Goal: Check status: Check status

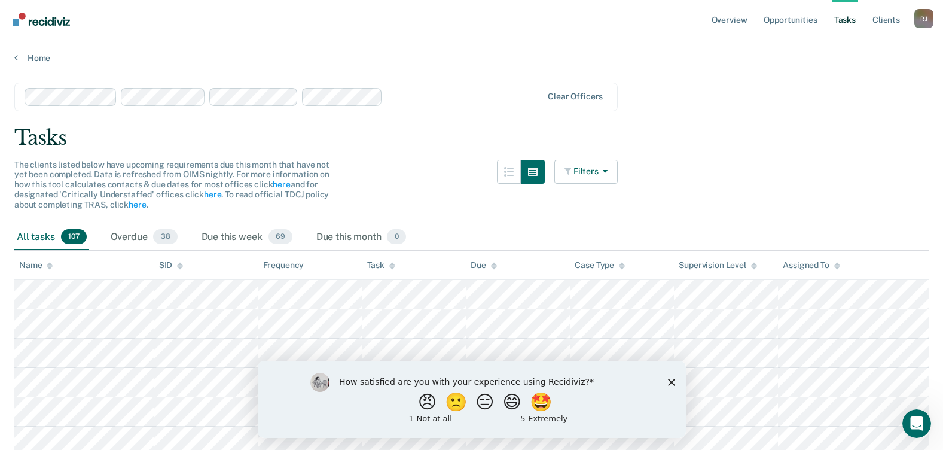
click at [671, 383] on icon "Close survey" at bounding box center [670, 381] width 7 height 7
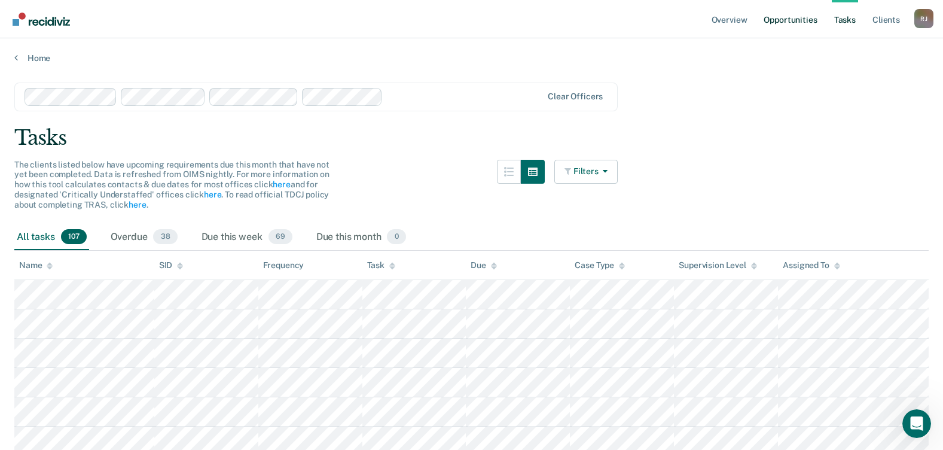
click at [785, 26] on link "Opportunities" at bounding box center [790, 19] width 58 height 38
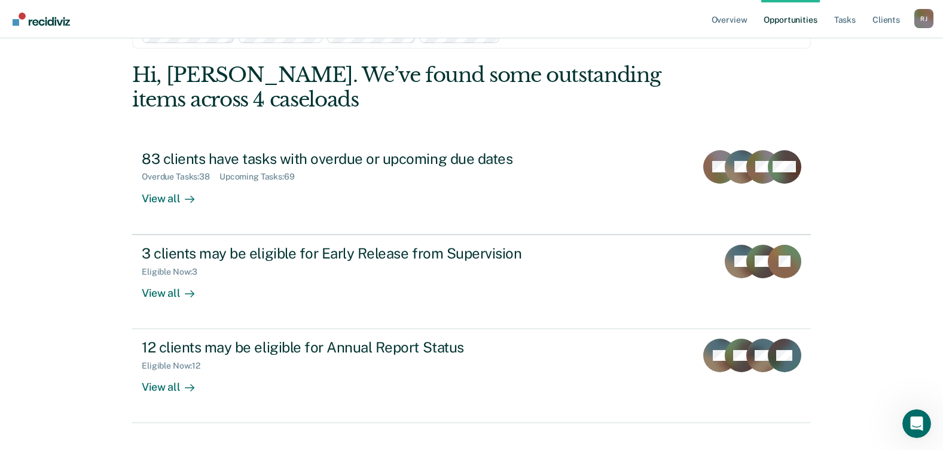
scroll to position [59, 0]
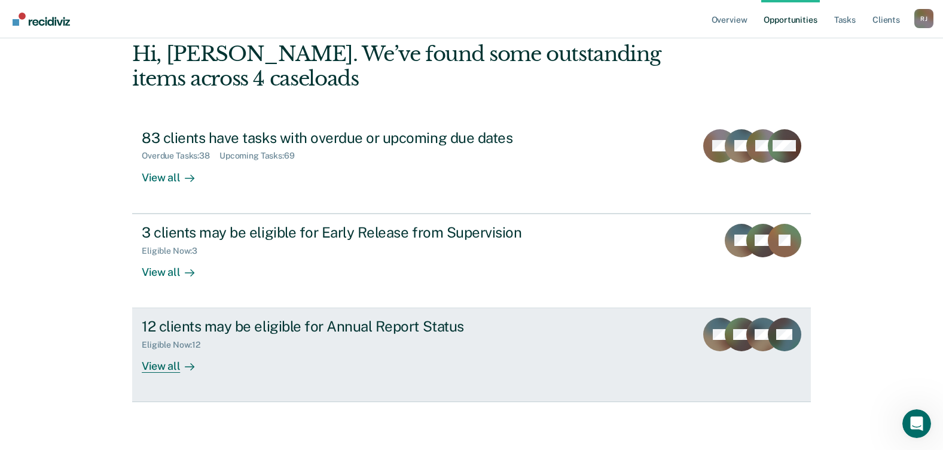
click at [166, 364] on div "View all" at bounding box center [175, 361] width 67 height 23
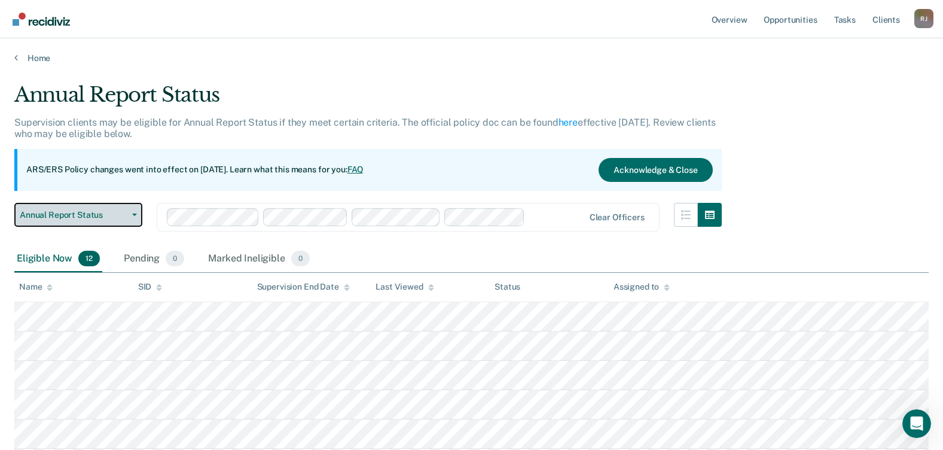
click at [132, 215] on icon "button" at bounding box center [134, 214] width 5 height 2
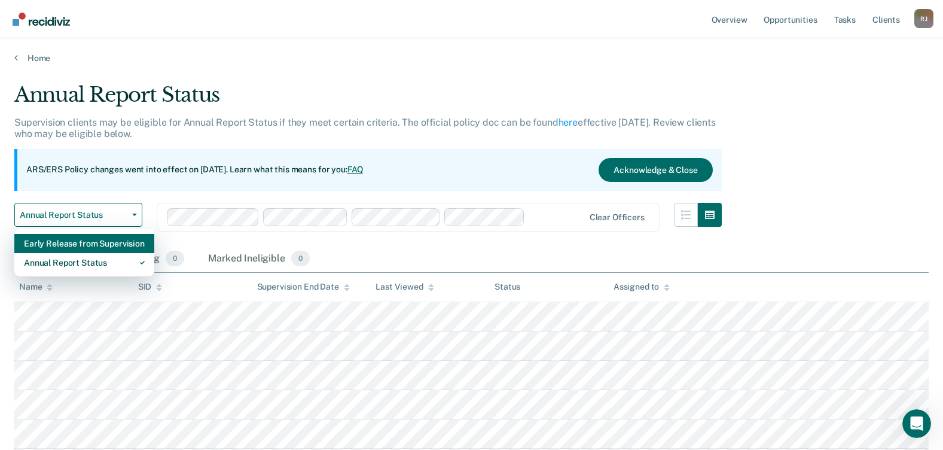
click at [117, 243] on div "Early Release from Supervision" at bounding box center [84, 243] width 121 height 19
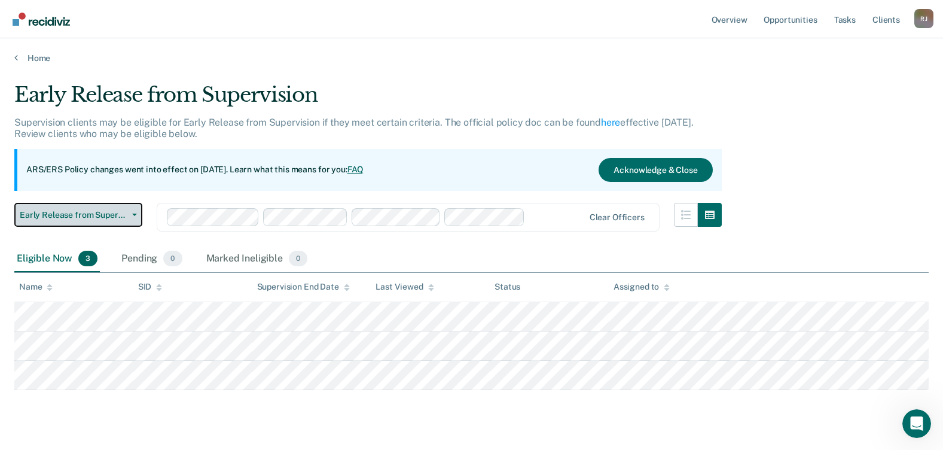
click at [111, 213] on span "Early Release from Supervision" at bounding box center [74, 215] width 108 height 10
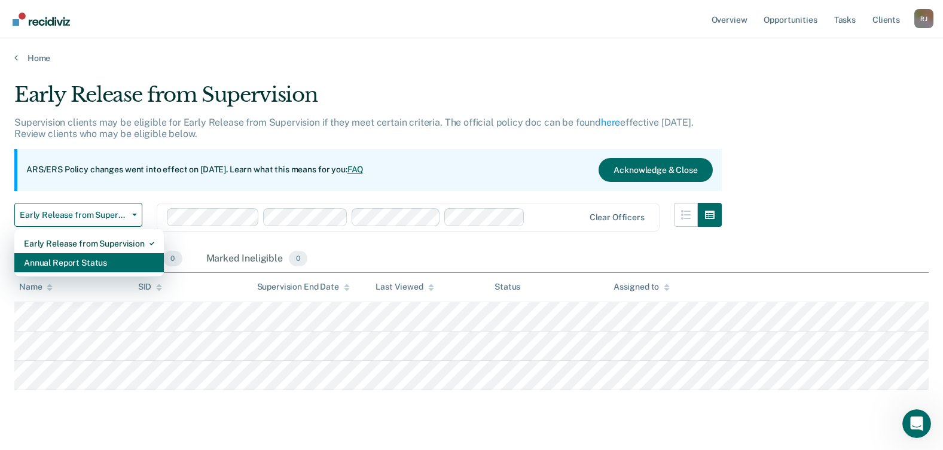
click at [102, 259] on div "Annual Report Status" at bounding box center [89, 262] width 130 height 19
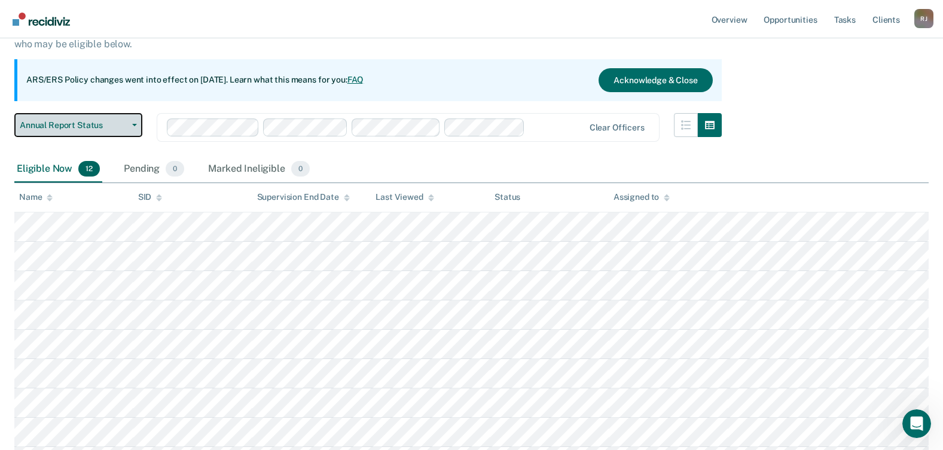
scroll to position [120, 0]
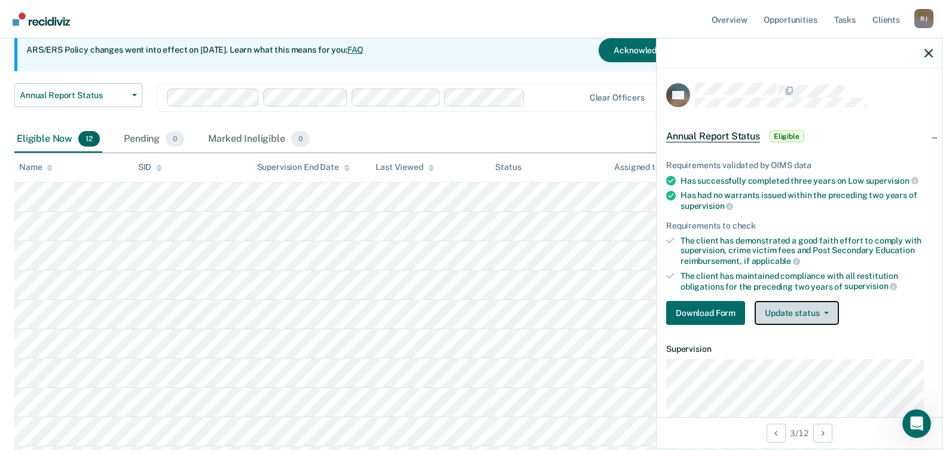
click at [825, 308] on button "Update status" at bounding box center [797, 313] width 84 height 24
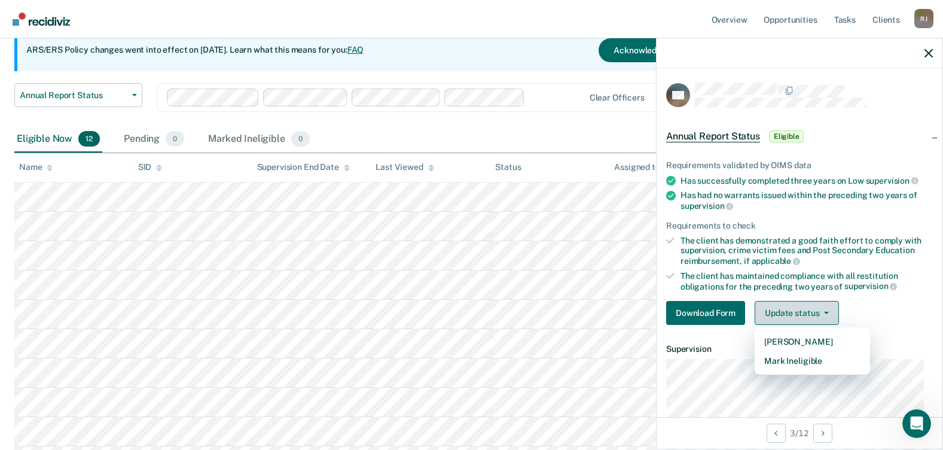
click at [825, 308] on button "Update status" at bounding box center [797, 313] width 84 height 24
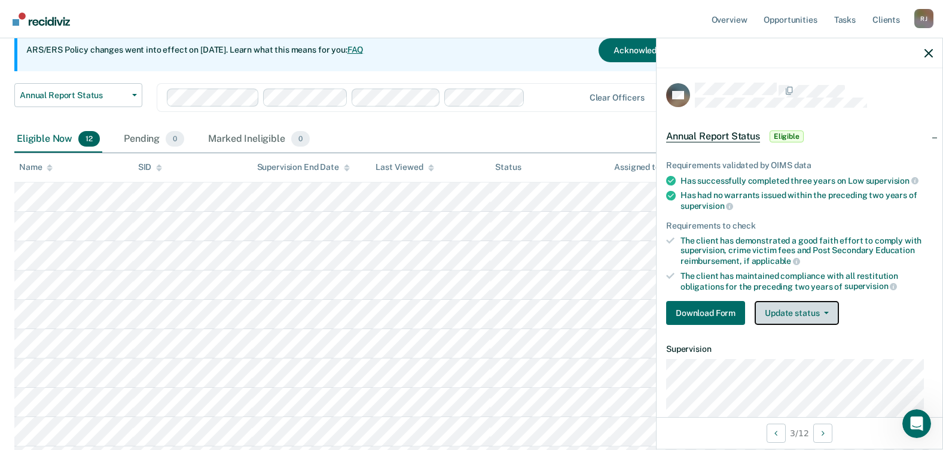
click at [825, 309] on button "Update status" at bounding box center [797, 313] width 84 height 24
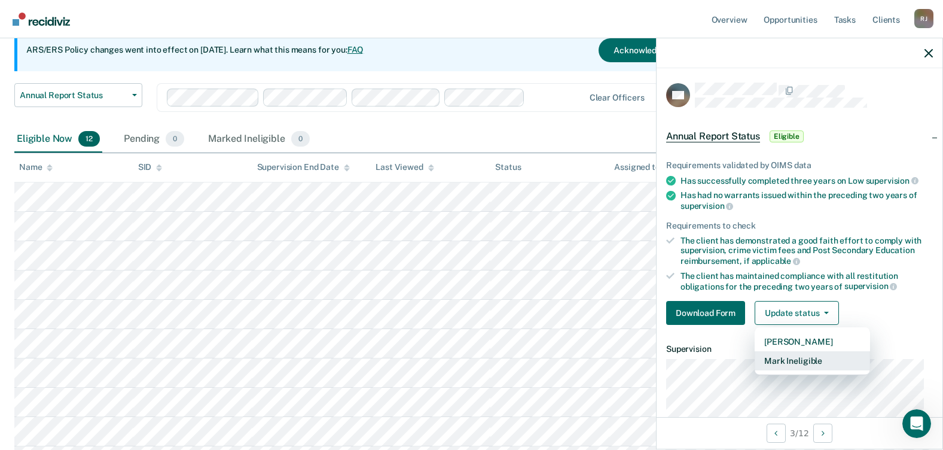
click at [819, 359] on button "Mark Ineligible" at bounding box center [812, 360] width 115 height 19
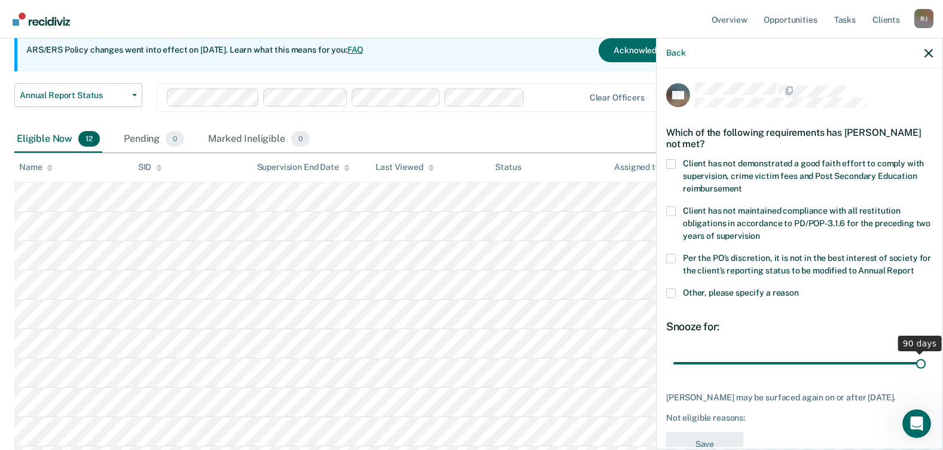
drag, startPoint x: 755, startPoint y: 373, endPoint x: 922, endPoint y: 371, distance: 166.9
type input "90"
click at [922, 371] on input "range" at bounding box center [799, 362] width 252 height 21
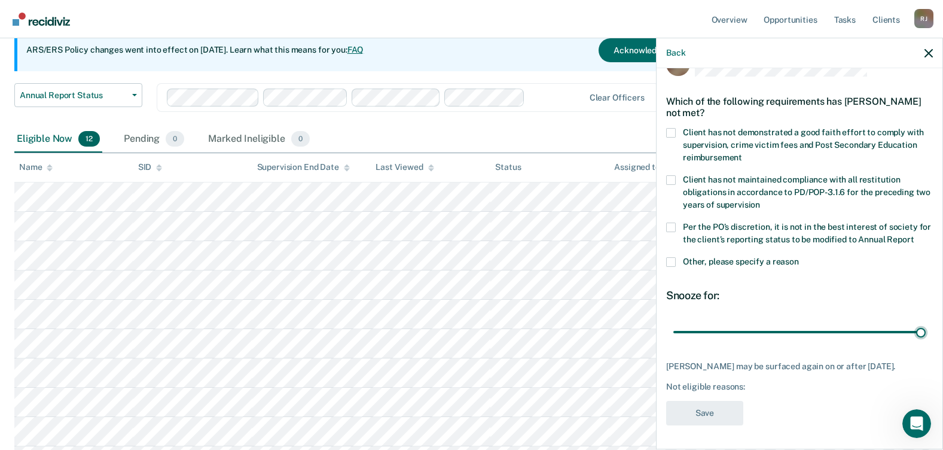
scroll to position [53, 0]
click at [766, 379] on div "Harold Campbell may be surfaced again on or after December 28, 2025. Not eligib…" at bounding box center [799, 376] width 267 height 30
click at [719, 386] on div "Not eligible reasons:" at bounding box center [799, 387] width 267 height 10
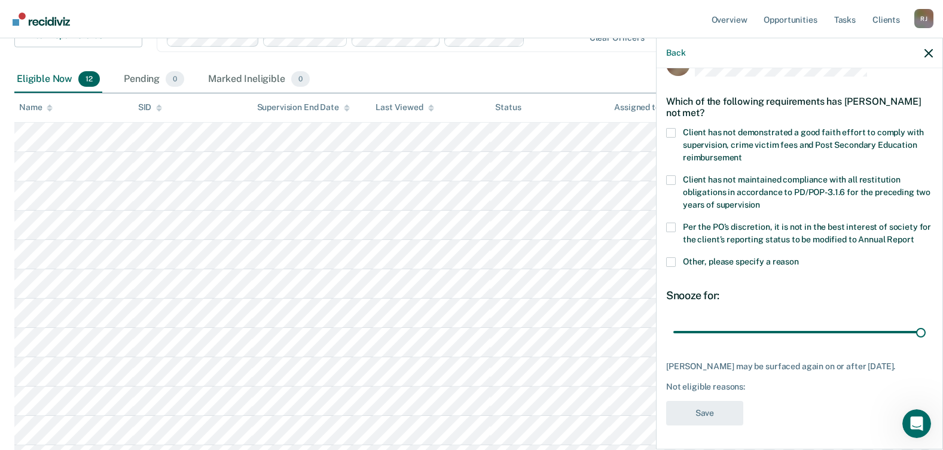
click at [672, 257] on span at bounding box center [671, 262] width 10 height 10
click at [799, 257] on input "Other, please specify a reason" at bounding box center [799, 257] width 0 height 0
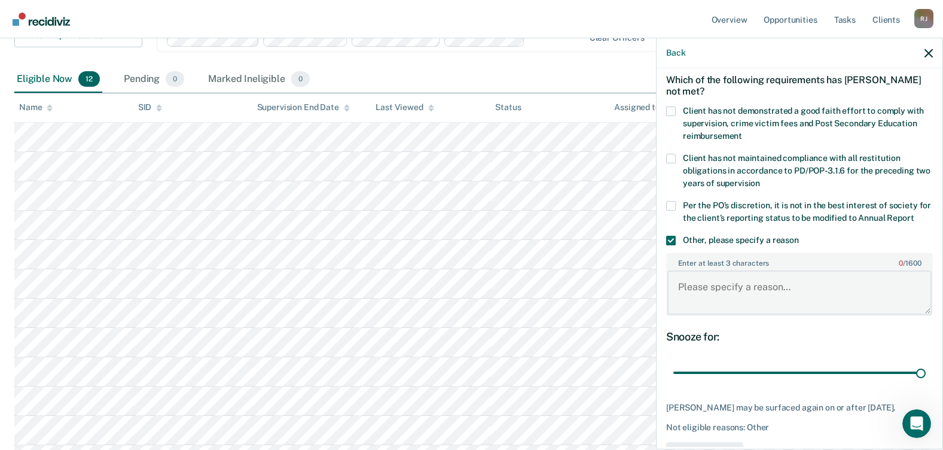
click at [731, 298] on textarea "Enter at least 3 characters 0 / 1600" at bounding box center [799, 292] width 264 height 44
type textarea "x"
type textarea "c"
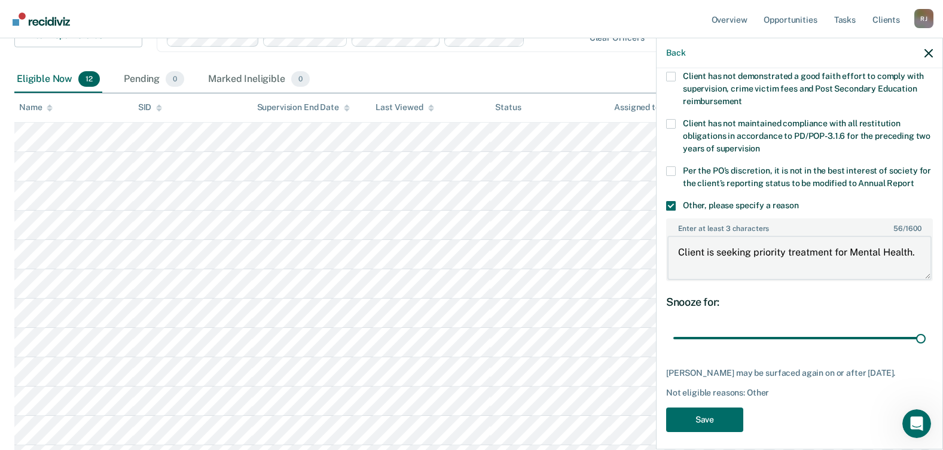
scroll to position [115, 0]
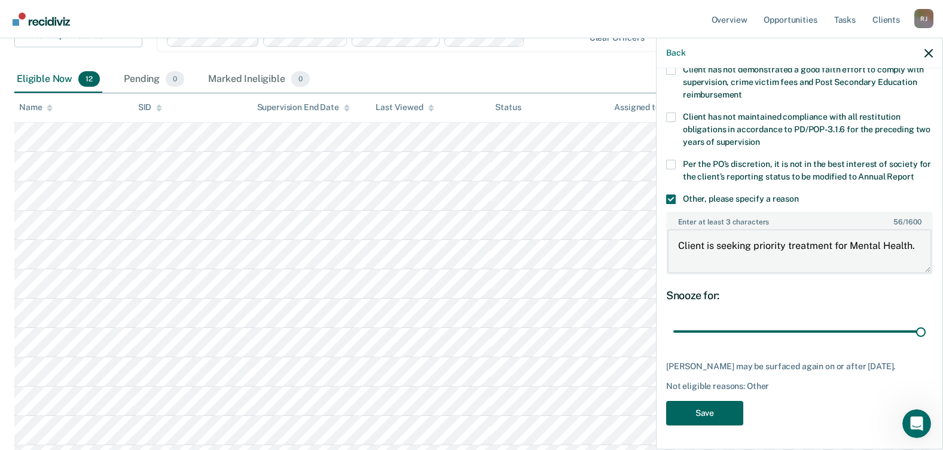
type textarea "Client is seeking priority treatment for Mental Health."
click at [692, 407] on button "Save" at bounding box center [704, 413] width 77 height 25
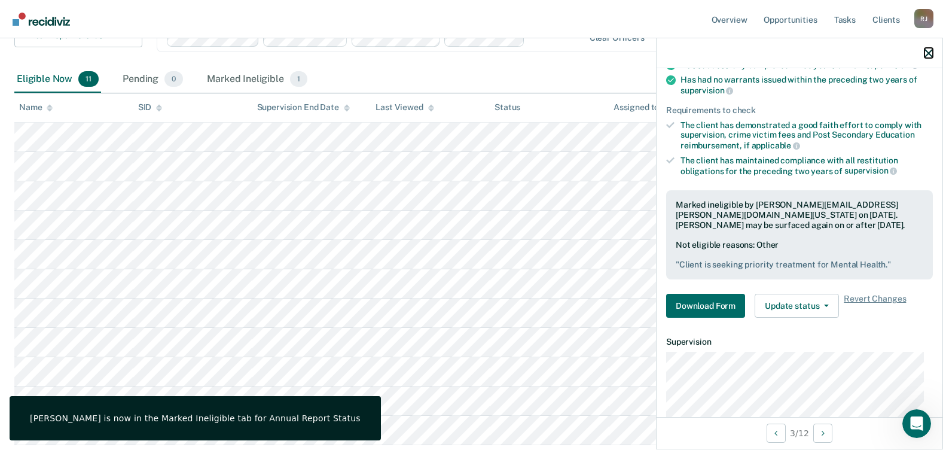
click at [931, 51] on icon "button" at bounding box center [929, 53] width 8 height 8
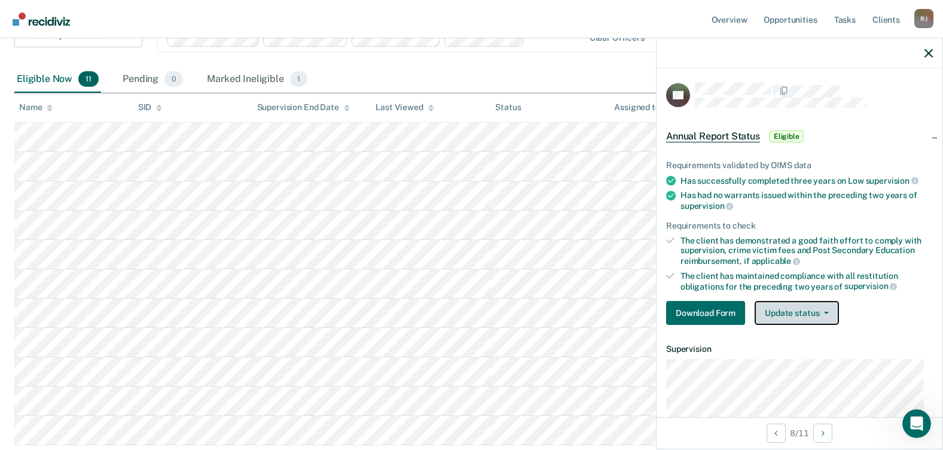
click at [829, 313] on button "Update status" at bounding box center [797, 313] width 84 height 24
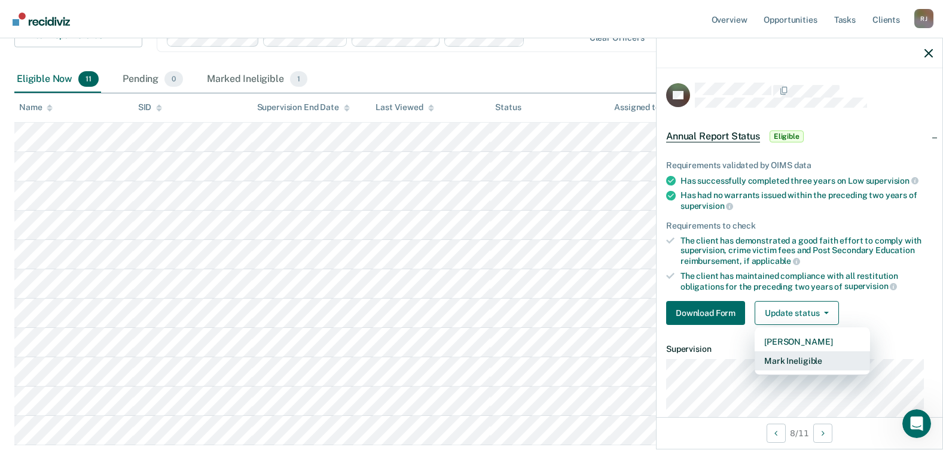
click at [821, 362] on button "Mark Ineligible" at bounding box center [812, 360] width 115 height 19
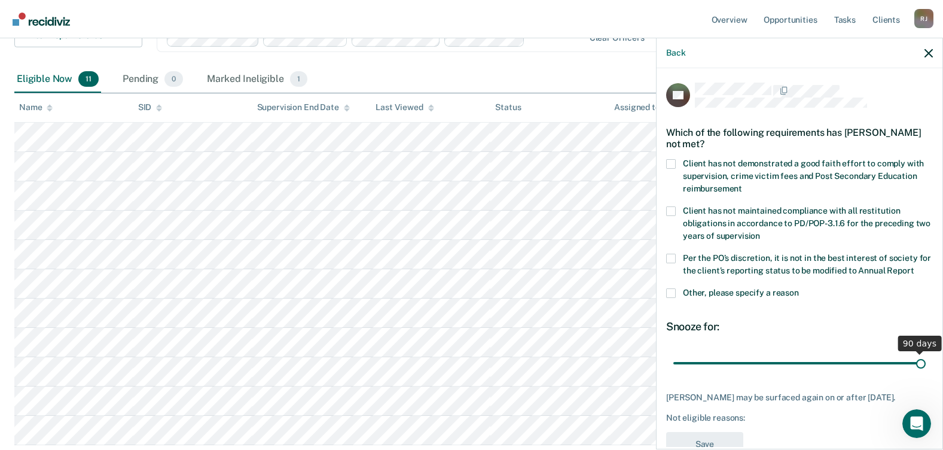
drag, startPoint x: 757, startPoint y: 374, endPoint x: 919, endPoint y: 374, distance: 162.1
type input "90"
click at [919, 373] on input "range" at bounding box center [799, 362] width 252 height 21
click at [673, 298] on span at bounding box center [671, 293] width 10 height 10
click at [799, 288] on input "Other, please specify a reason" at bounding box center [799, 288] width 0 height 0
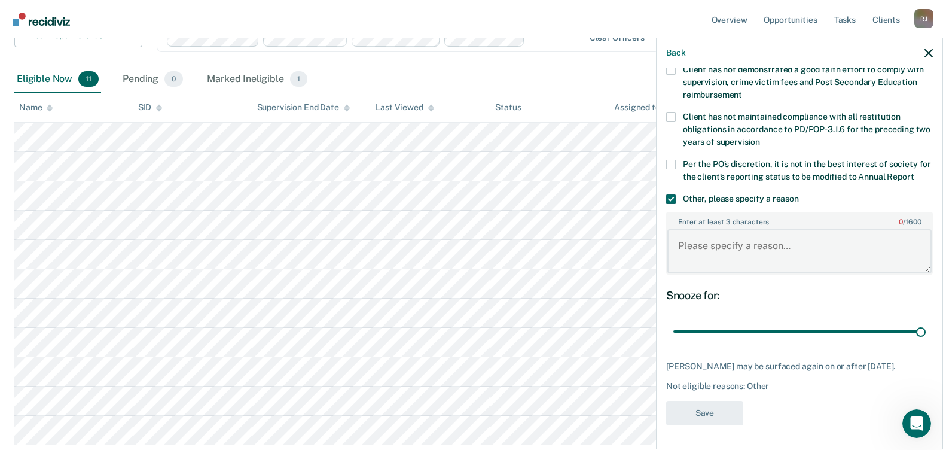
click at [712, 242] on textarea "Enter at least 3 characters 0 / 1600" at bounding box center [799, 251] width 264 height 44
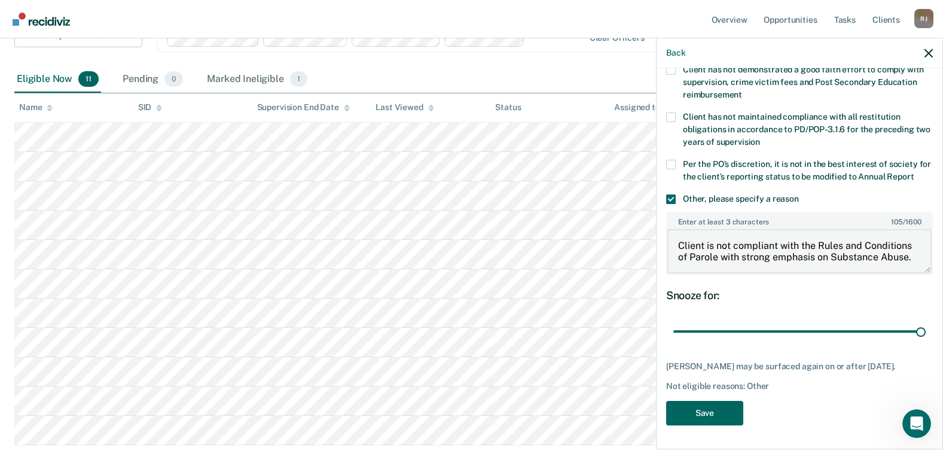
type textarea "Client is not compliant with the Rules and Conditions of Parole with strong emp…"
click at [698, 406] on button "Save" at bounding box center [704, 413] width 77 height 25
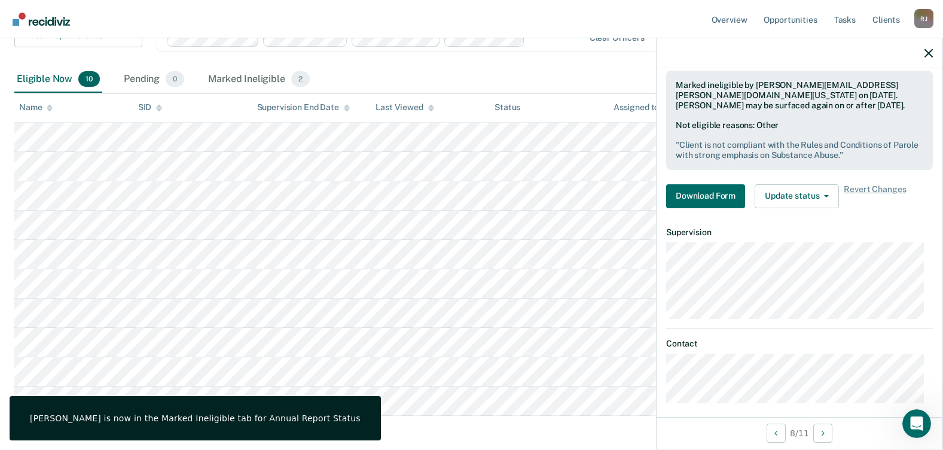
scroll to position [244, 0]
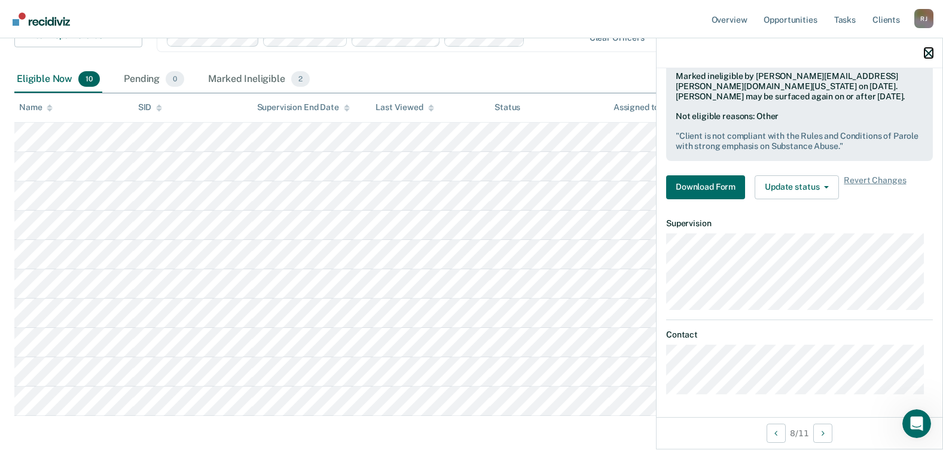
click at [926, 56] on icon "button" at bounding box center [929, 53] width 8 height 8
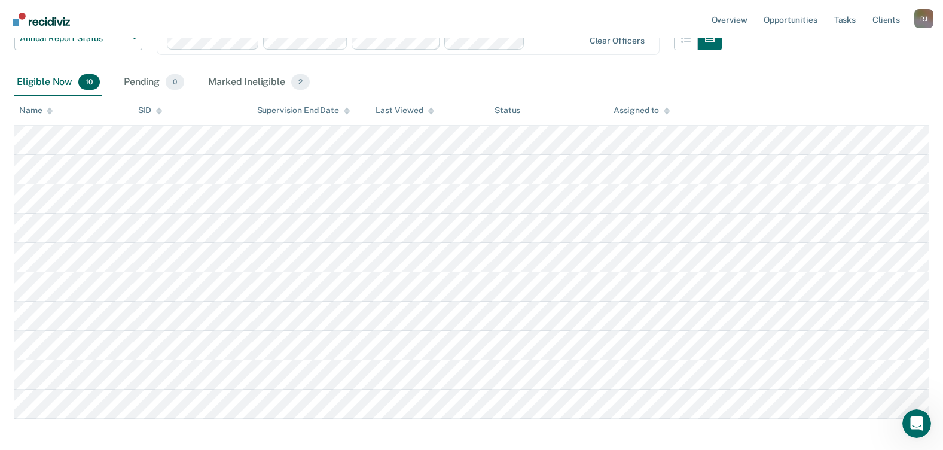
scroll to position [112, 0]
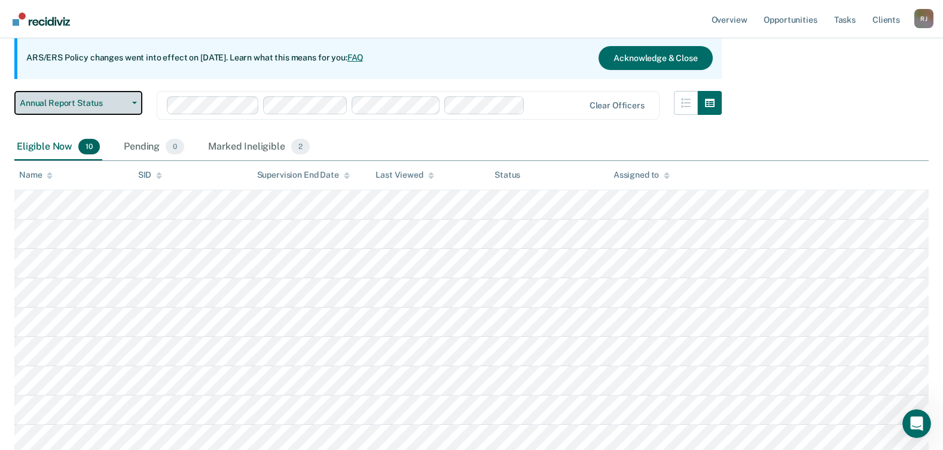
click at [115, 101] on span "Annual Report Status" at bounding box center [74, 103] width 108 height 10
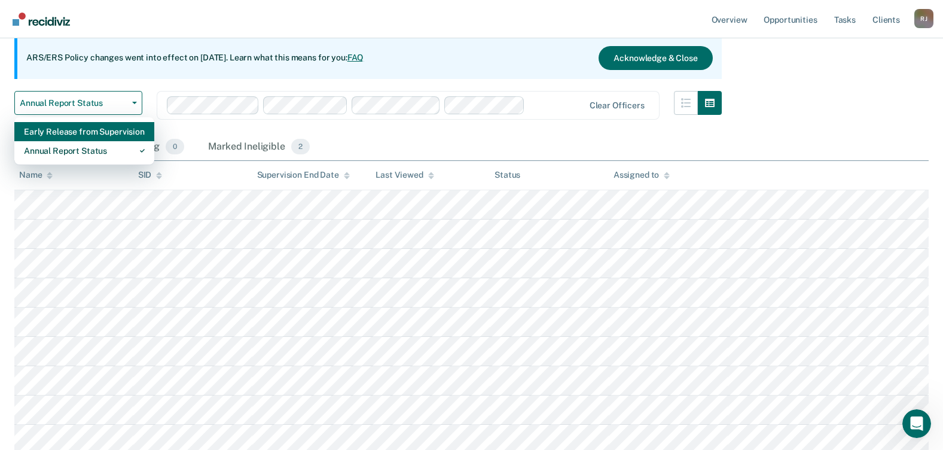
click at [108, 135] on div "Early Release from Supervision" at bounding box center [84, 131] width 121 height 19
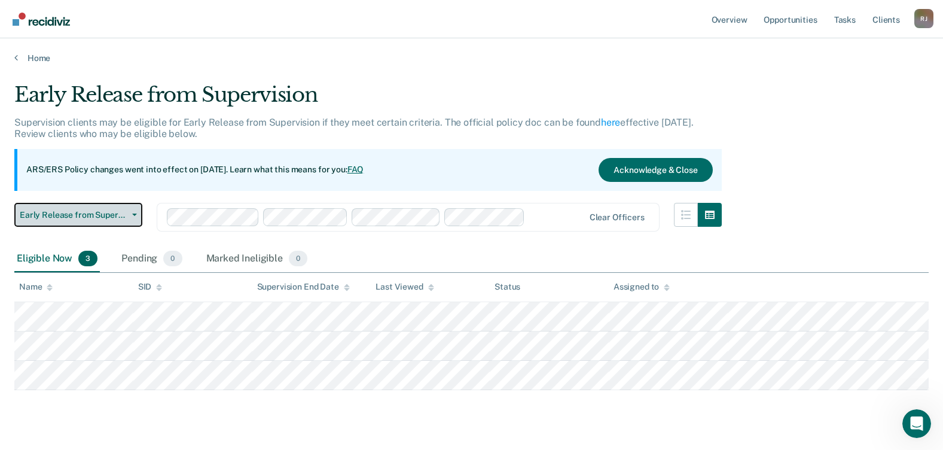
click at [109, 214] on span "Early Release from Supervision" at bounding box center [74, 215] width 108 height 10
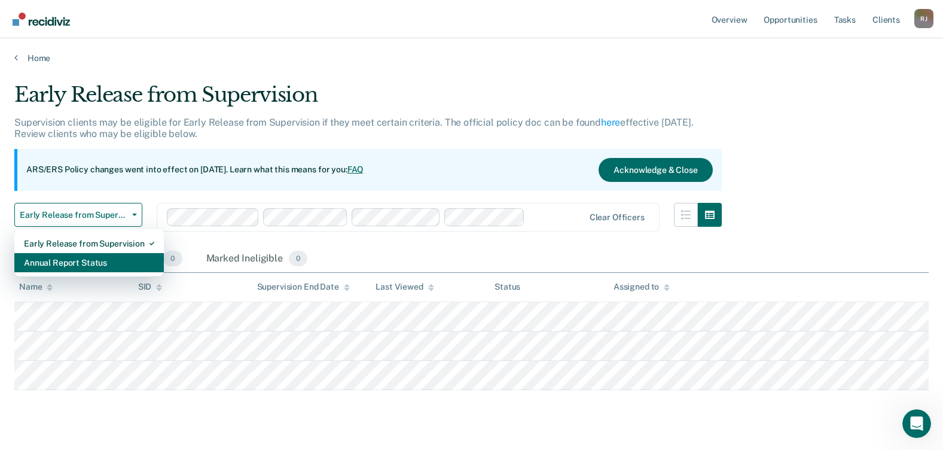
click at [104, 255] on div "Annual Report Status" at bounding box center [89, 262] width 130 height 19
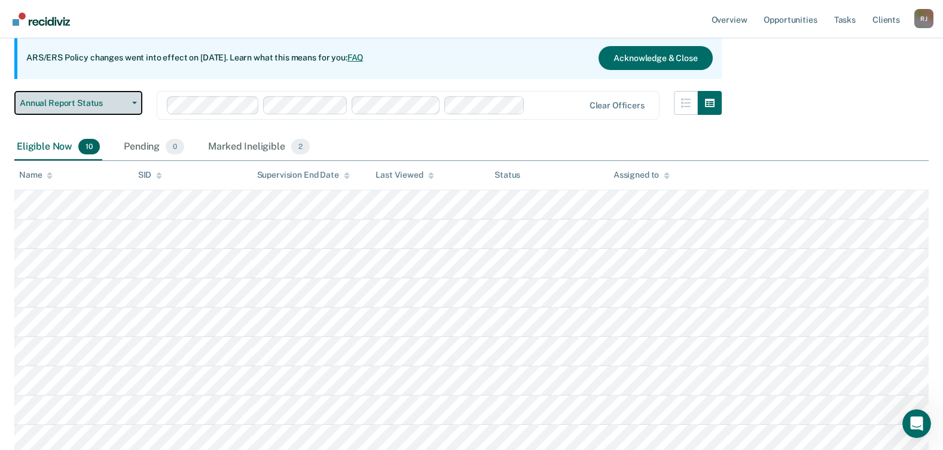
scroll to position [52, 0]
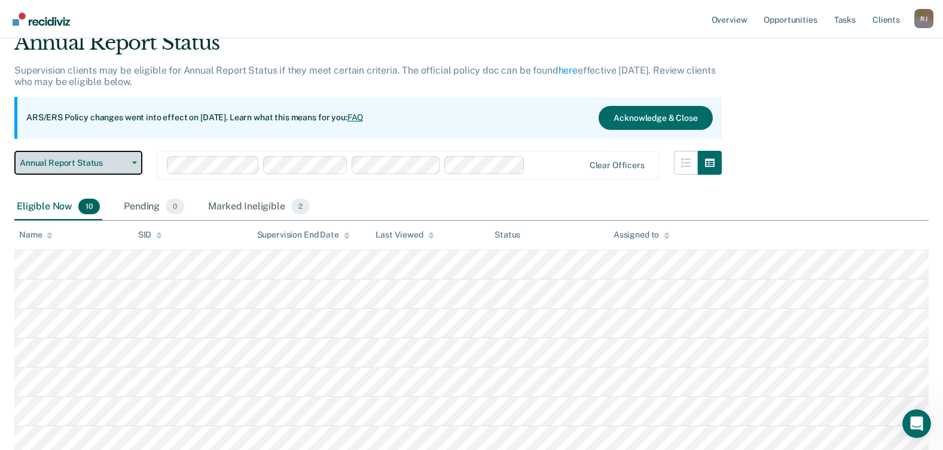
click at [129, 160] on button "Annual Report Status" at bounding box center [78, 163] width 128 height 24
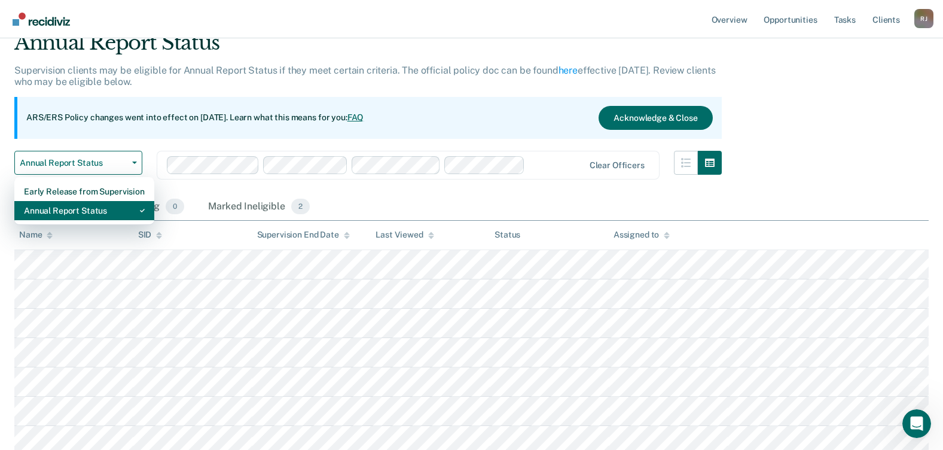
click at [106, 208] on div "Annual Report Status" at bounding box center [84, 210] width 121 height 19
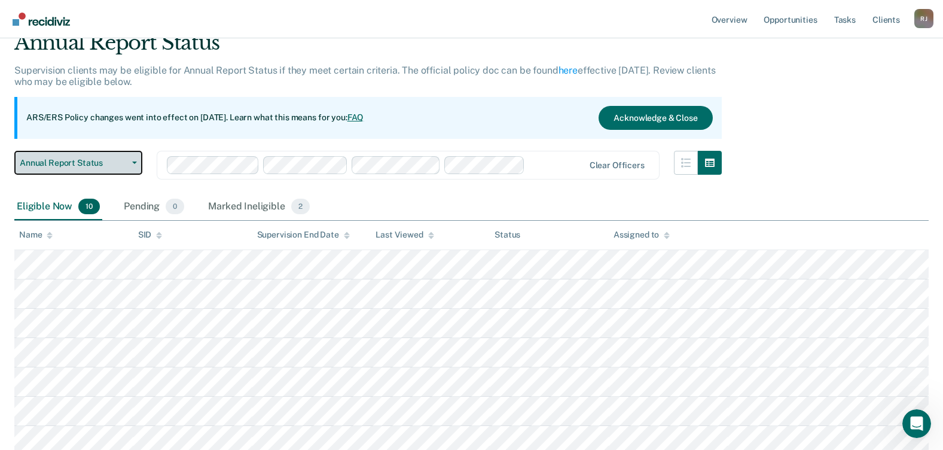
scroll to position [0, 0]
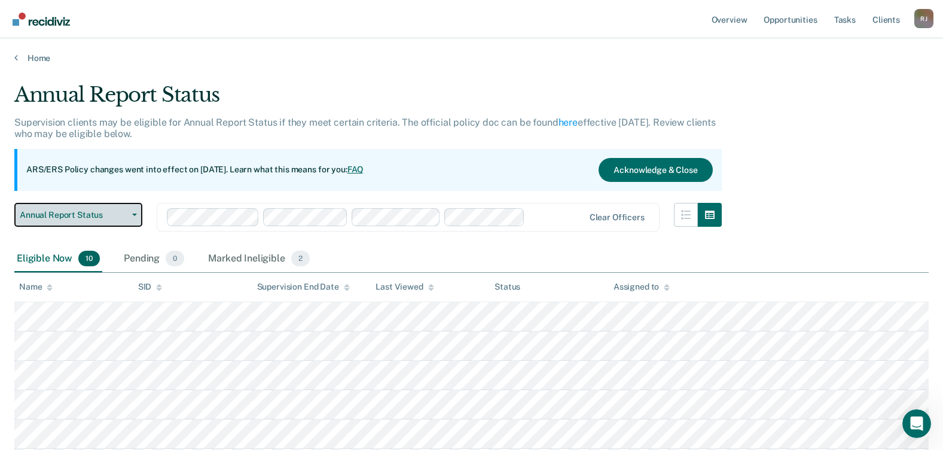
click at [115, 215] on span "Annual Report Status" at bounding box center [74, 215] width 108 height 10
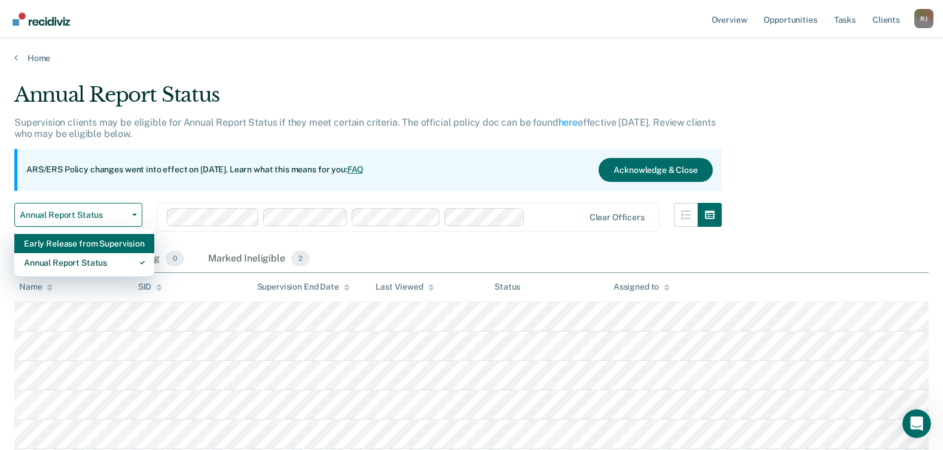
click at [98, 249] on div "Early Release from Supervision" at bounding box center [84, 243] width 121 height 19
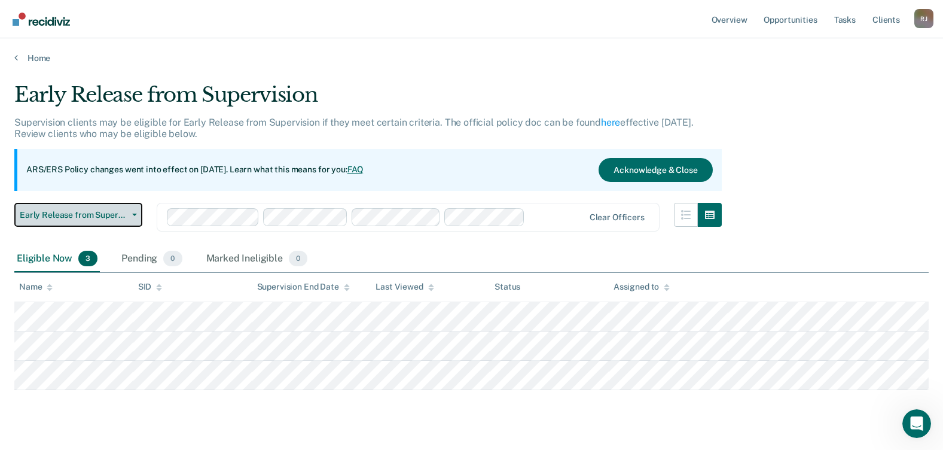
click at [106, 219] on span "Early Release from Supervision" at bounding box center [74, 215] width 108 height 10
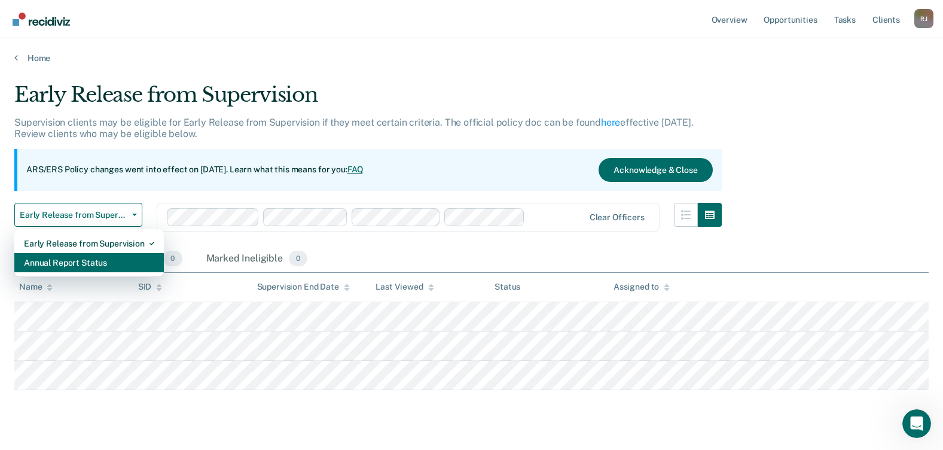
click at [97, 257] on div "Annual Report Status" at bounding box center [89, 262] width 130 height 19
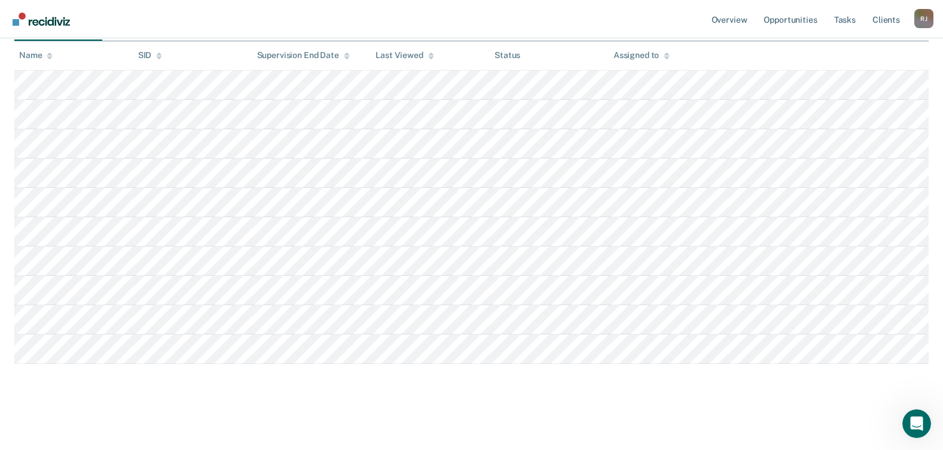
scroll to position [112, 0]
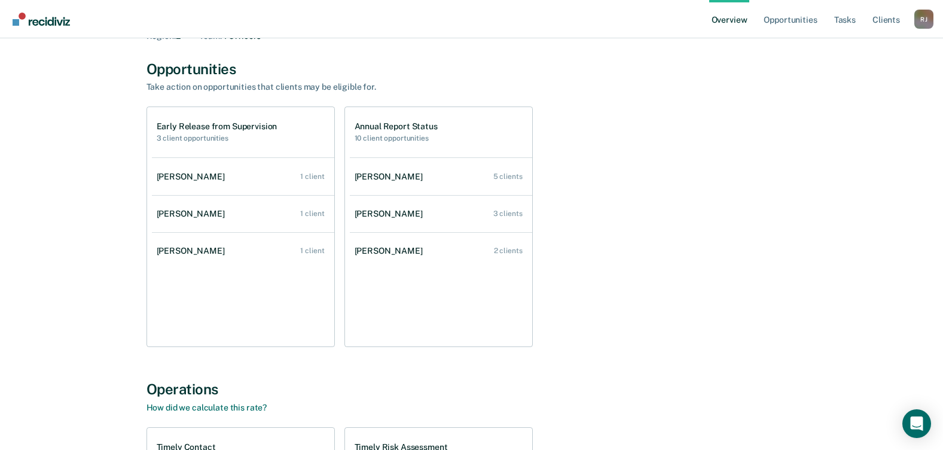
scroll to position [60, 0]
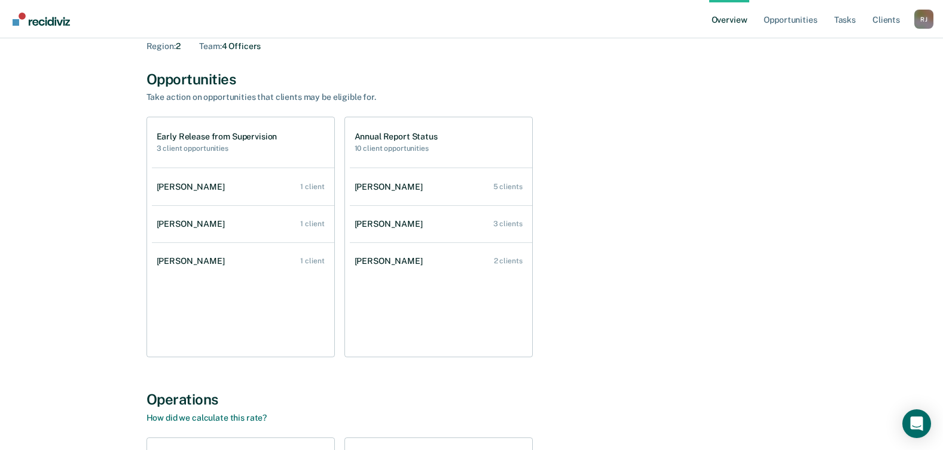
click at [199, 142] on div "Early Release from Supervision 3 client opportunities" at bounding box center [217, 142] width 121 height 21
click at [201, 137] on h1 "Early Release from Supervision" at bounding box center [217, 137] width 121 height 10
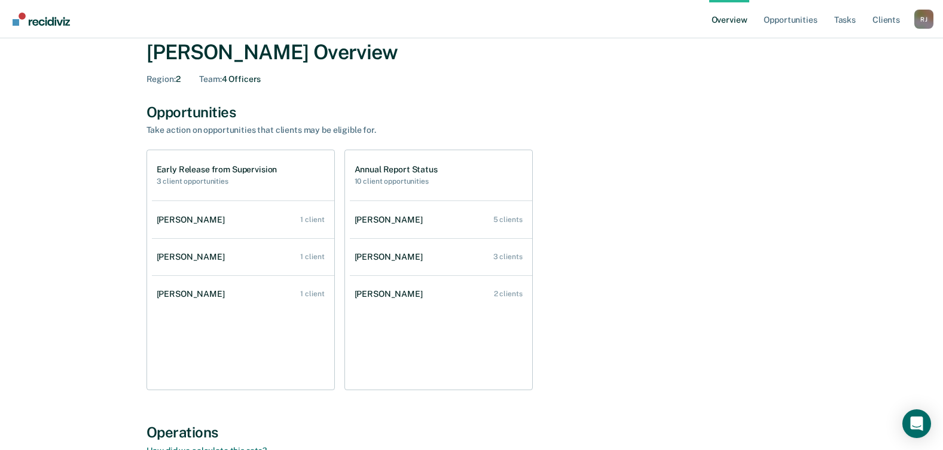
scroll to position [0, 0]
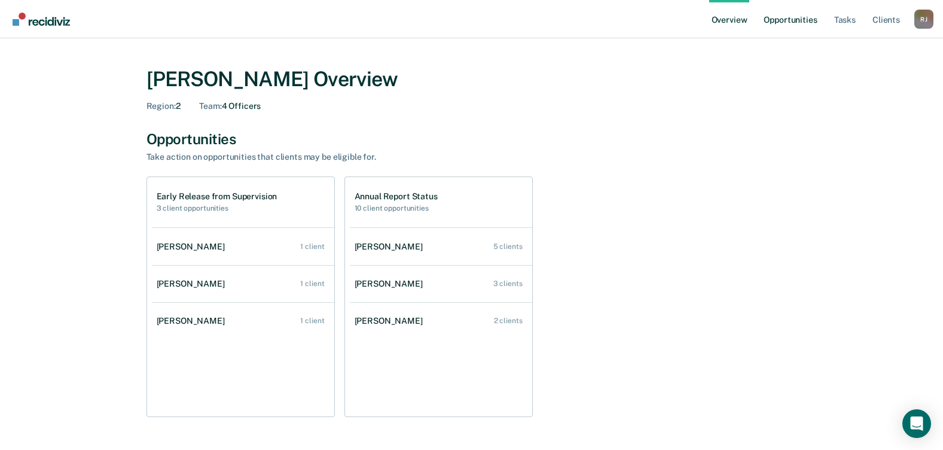
click at [796, 14] on link "Opportunities" at bounding box center [790, 19] width 58 height 38
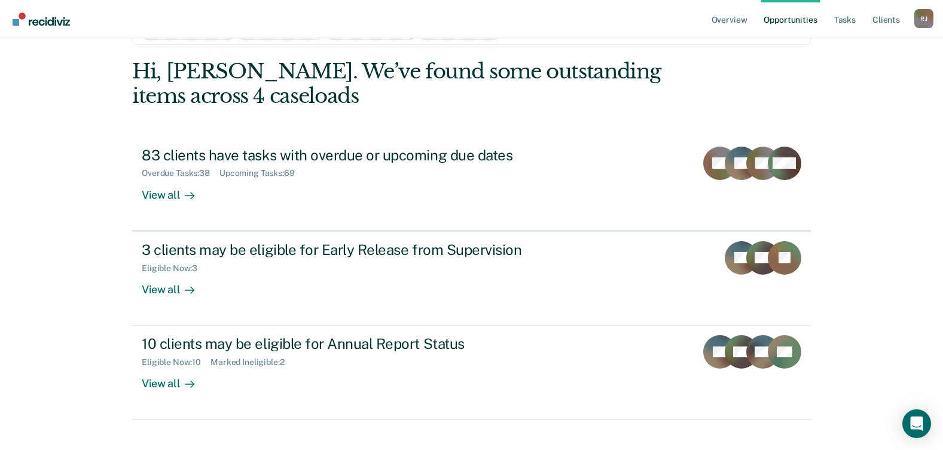
scroll to position [59, 0]
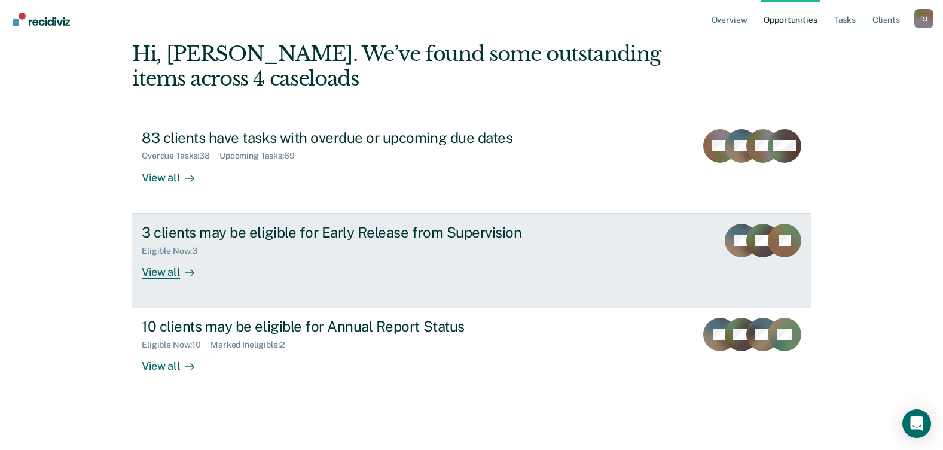
click at [161, 275] on div "View all" at bounding box center [175, 266] width 67 height 23
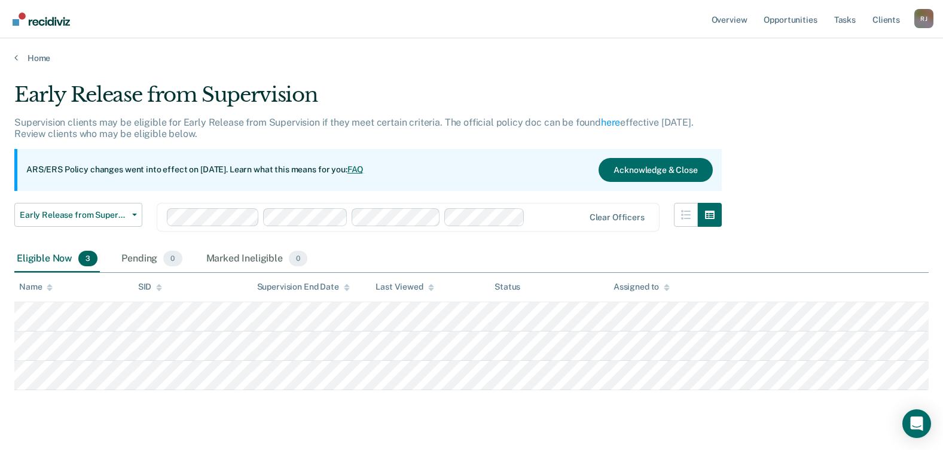
scroll to position [59, 0]
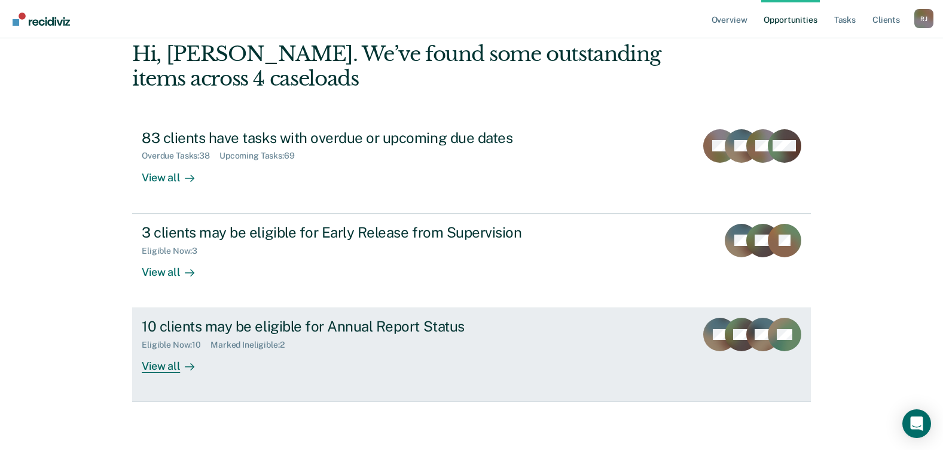
click at [169, 369] on div "View all" at bounding box center [175, 361] width 67 height 23
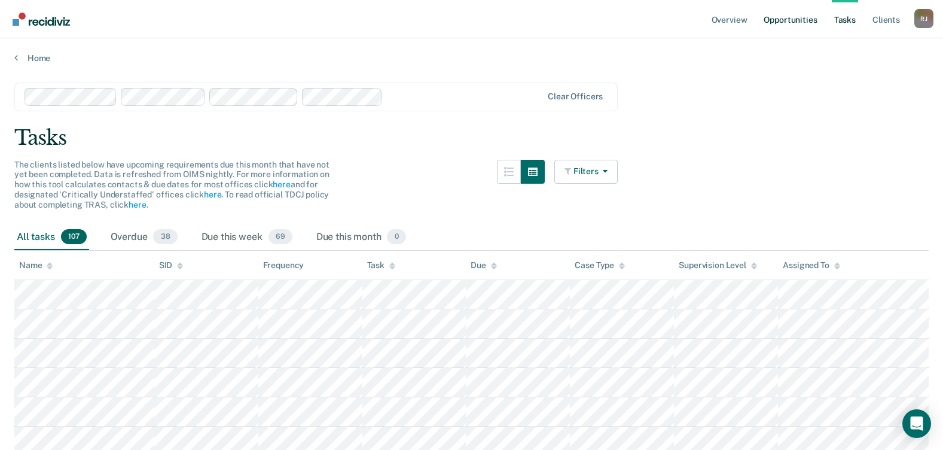
click at [798, 13] on link "Opportunities" at bounding box center [790, 19] width 58 height 38
